Goal: Information Seeking & Learning: Learn about a topic

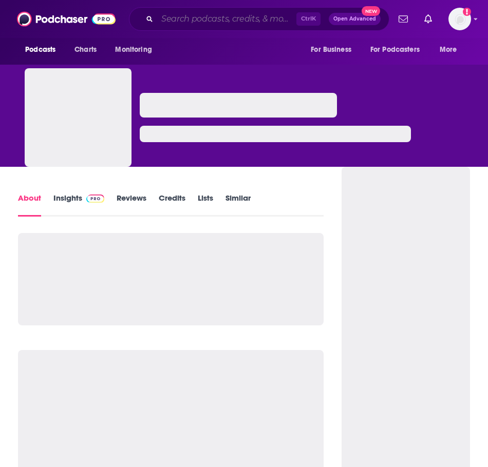
click at [184, 18] on input "Search podcasts, credits, & more..." at bounding box center [226, 19] width 139 height 16
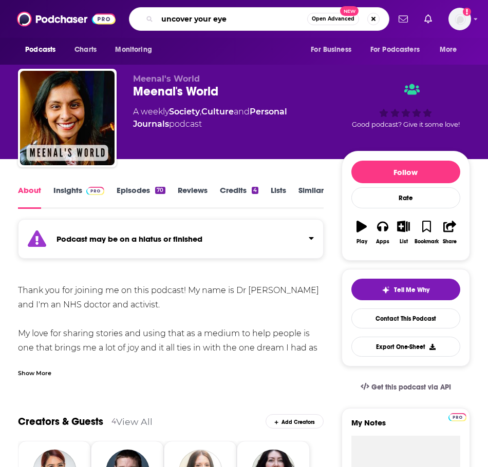
type input "uncover your eyes"
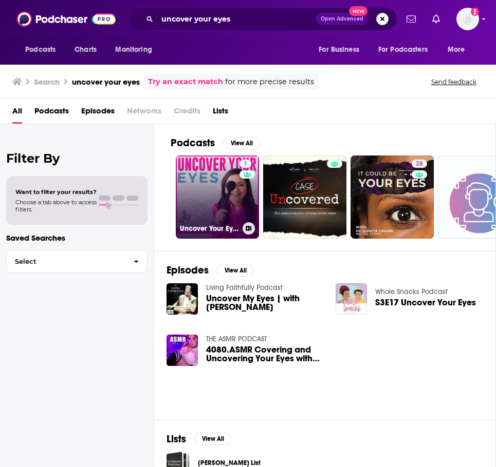
click at [237, 205] on link "1 Uncover Your Eyes: The Truth About Health And Wellness" at bounding box center [217, 197] width 83 height 83
